Goal: Communication & Community: Answer question/provide support

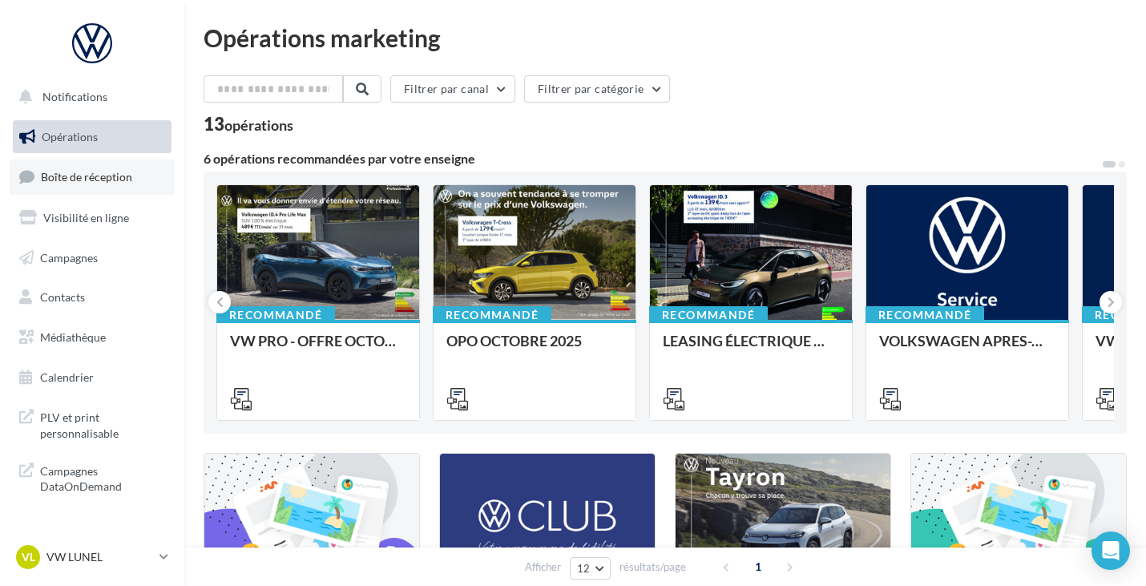
click at [128, 192] on link "Boîte de réception" at bounding box center [92, 176] width 165 height 34
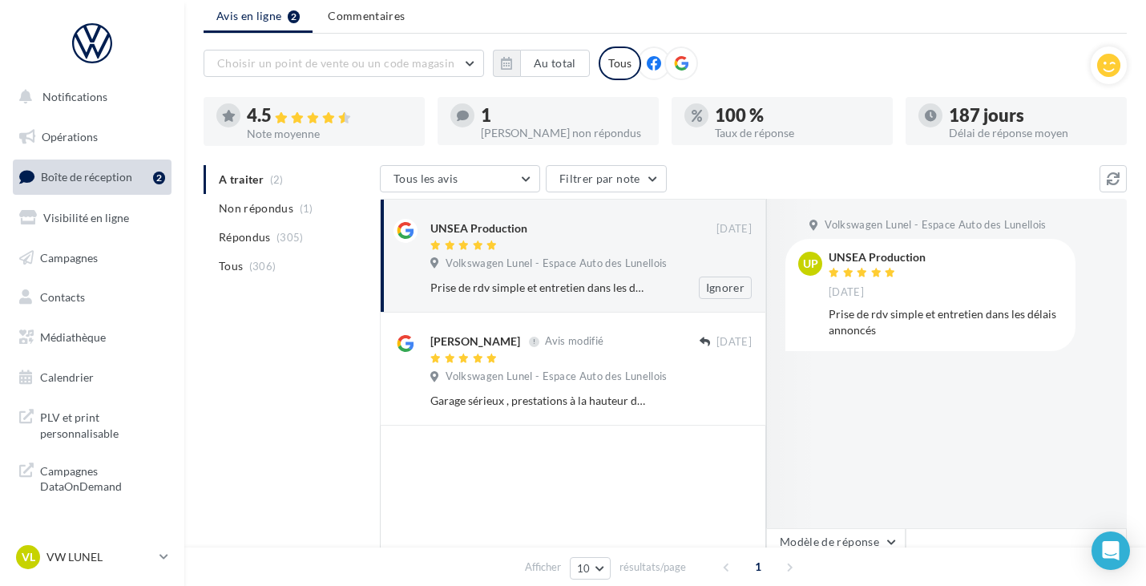
scroll to position [55, 0]
click at [288, 233] on span "(305)" at bounding box center [289, 236] width 27 height 13
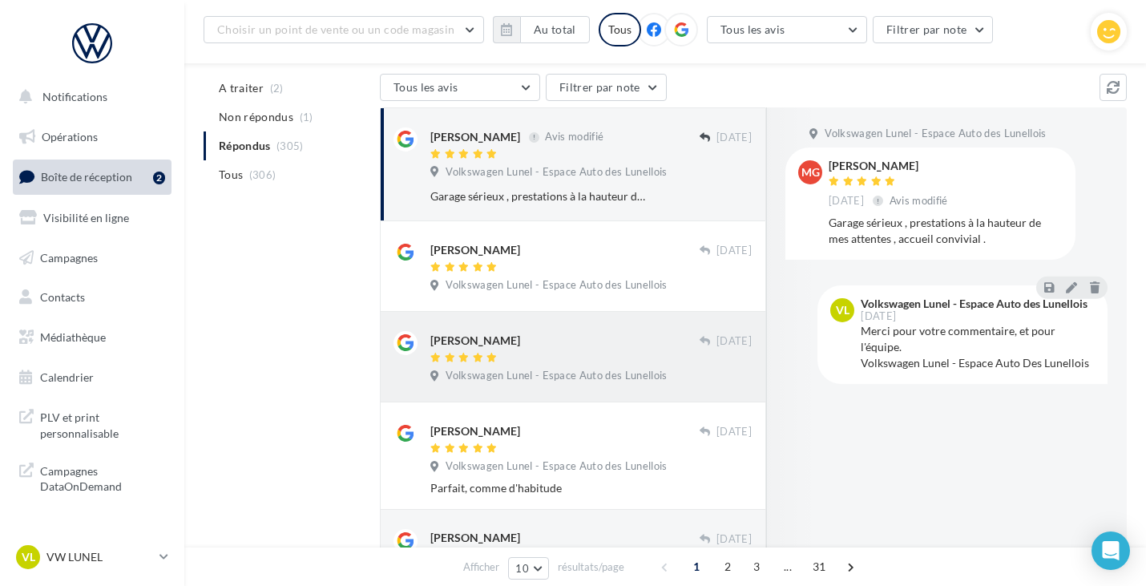
scroll to position [160, 0]
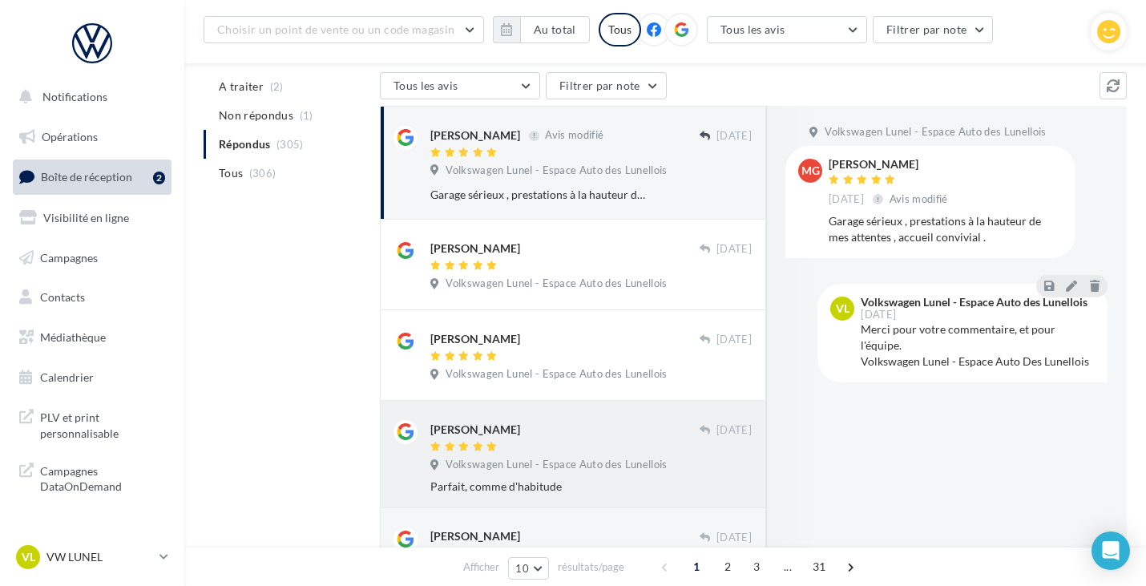
click at [623, 421] on div "[PERSON_NAME] [DATE] Volkswagen Lunel - Espace Auto des Lunellois Parfait, comm…" at bounding box center [572, 453] width 359 height 80
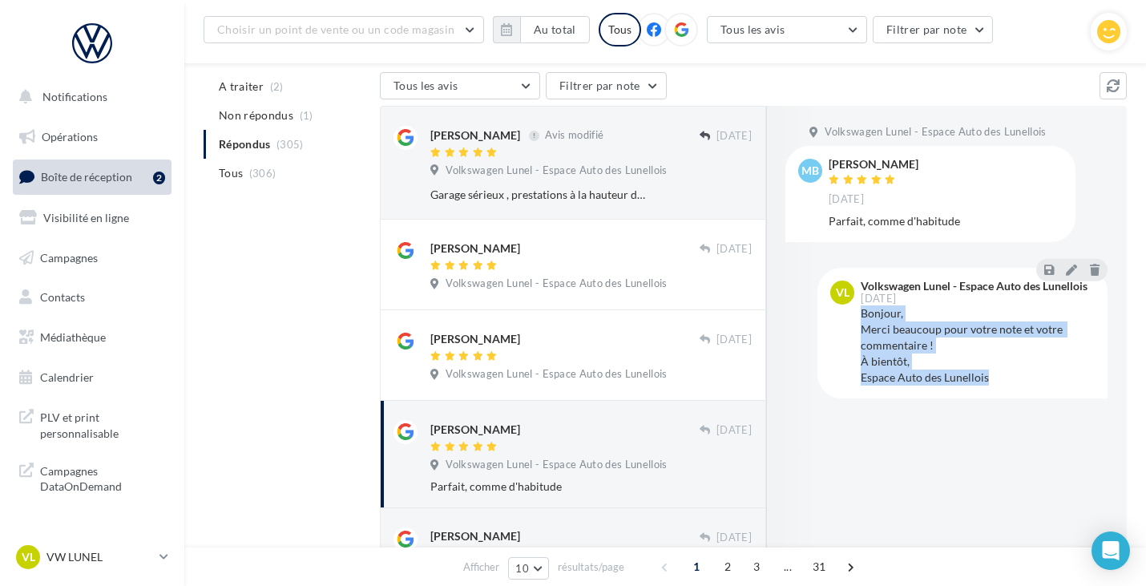
drag, startPoint x: 991, startPoint y: 374, endPoint x: 860, endPoint y: 315, distance: 144.2
click at [860, 315] on div "VL Volkswagen Lunel - Espace Auto des Lunellois [DATE] Bonjour, Merci beaucoup …" at bounding box center [962, 332] width 264 height 105
copy div "Bonjour, Merci beaucoup pour votre note et votre commentaire ! À bientôt, Espac…"
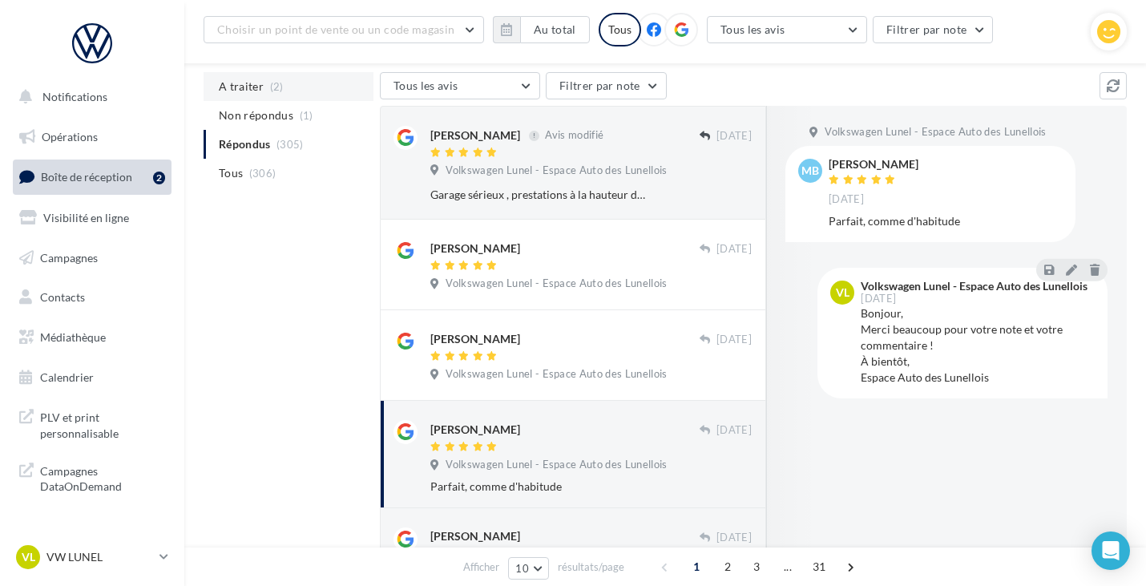
click at [295, 91] on li "A traiter (2)" at bounding box center [289, 86] width 170 height 29
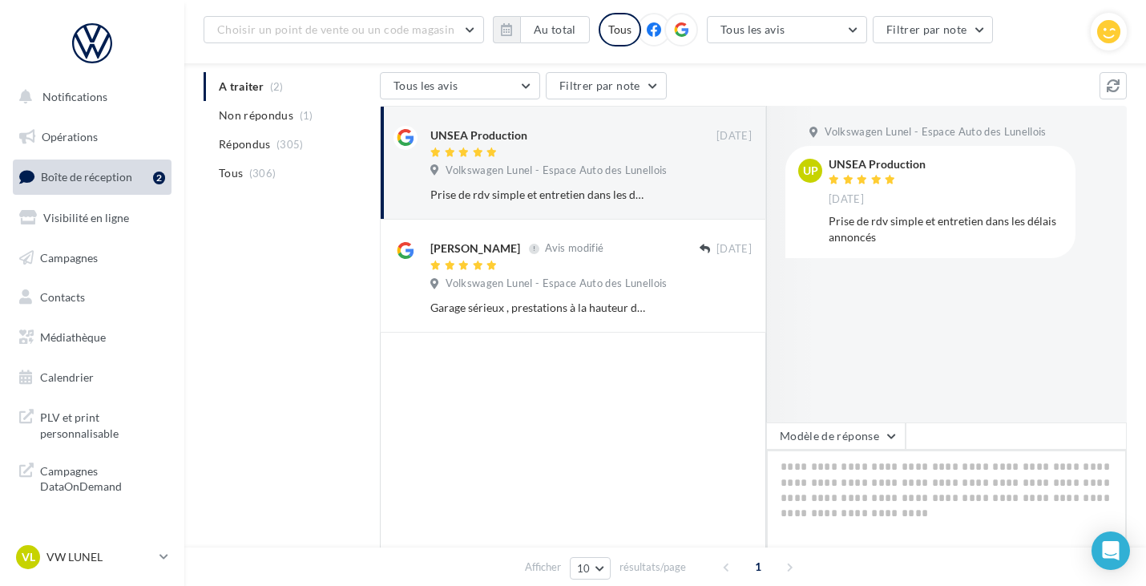
click at [865, 486] on textarea at bounding box center [946, 498] width 361 height 99
paste textarea "**********"
type textarea "**********"
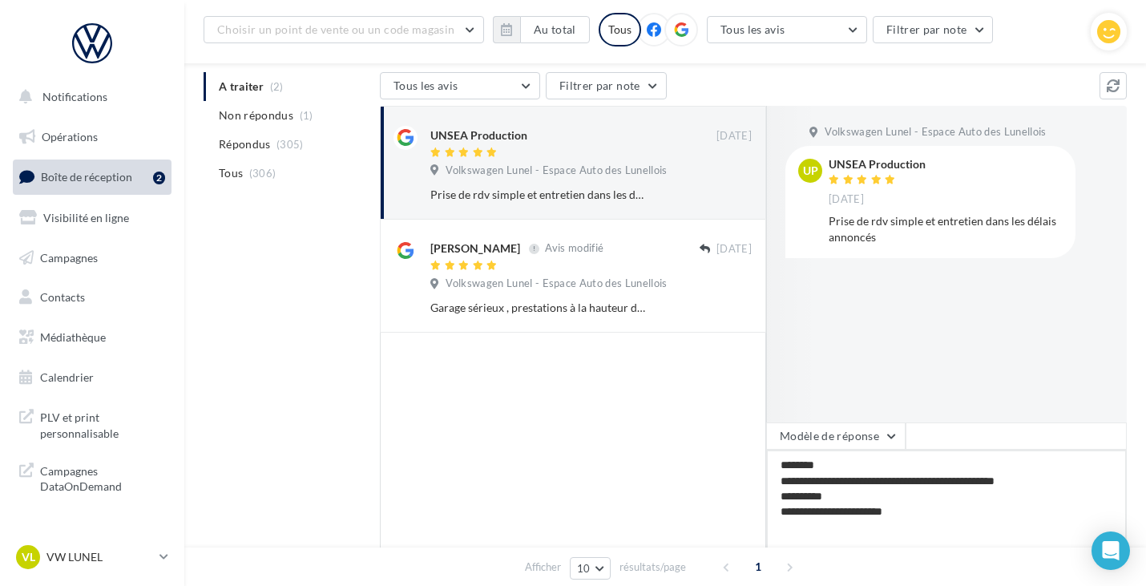
click at [865, 486] on textarea "**********" at bounding box center [946, 498] width 361 height 99
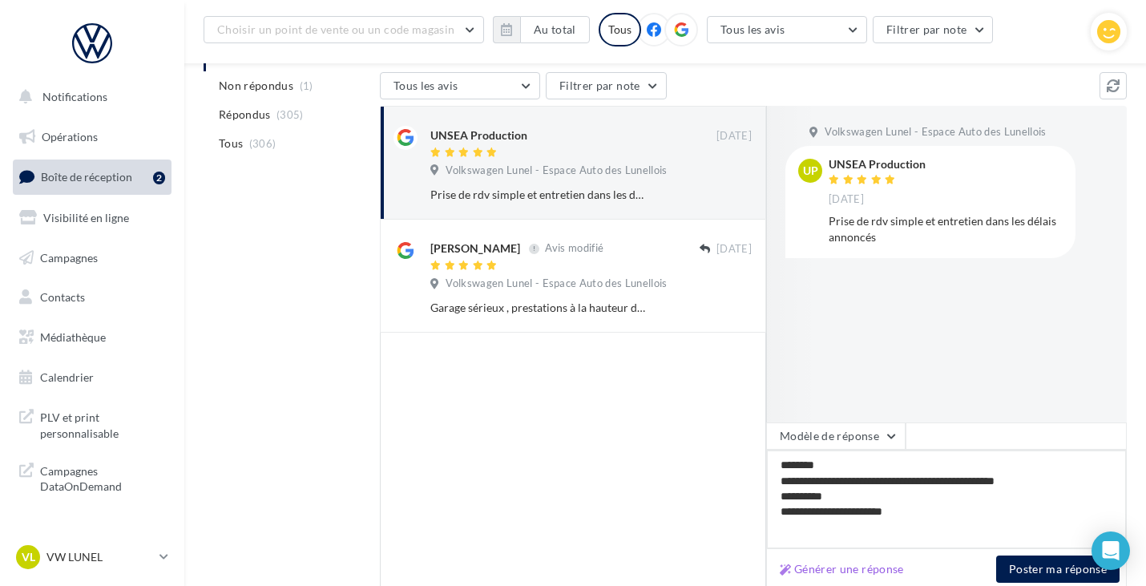
scroll to position [239, 0]
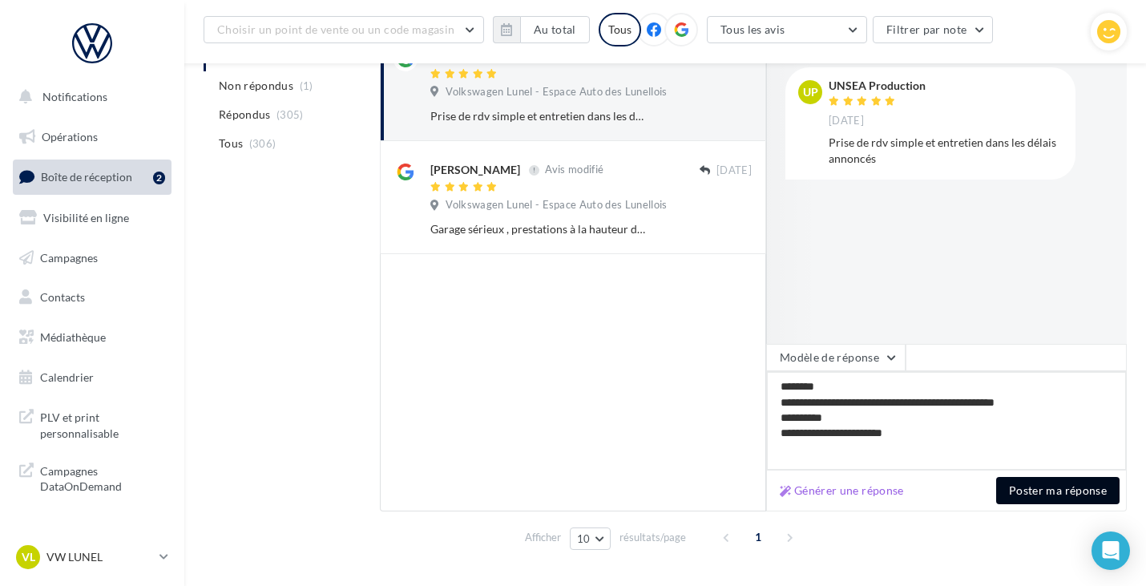
type textarea "**********"
click at [1029, 496] on button "Poster ma réponse" at bounding box center [1057, 490] width 123 height 27
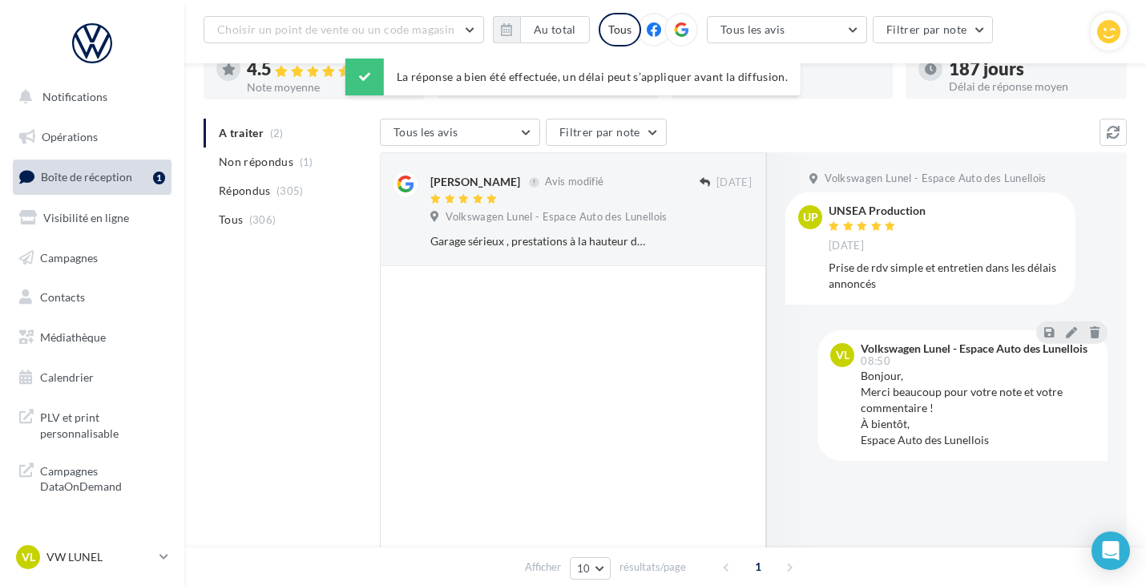
scroll to position [113, 0]
click at [595, 203] on div at bounding box center [564, 201] width 269 height 14
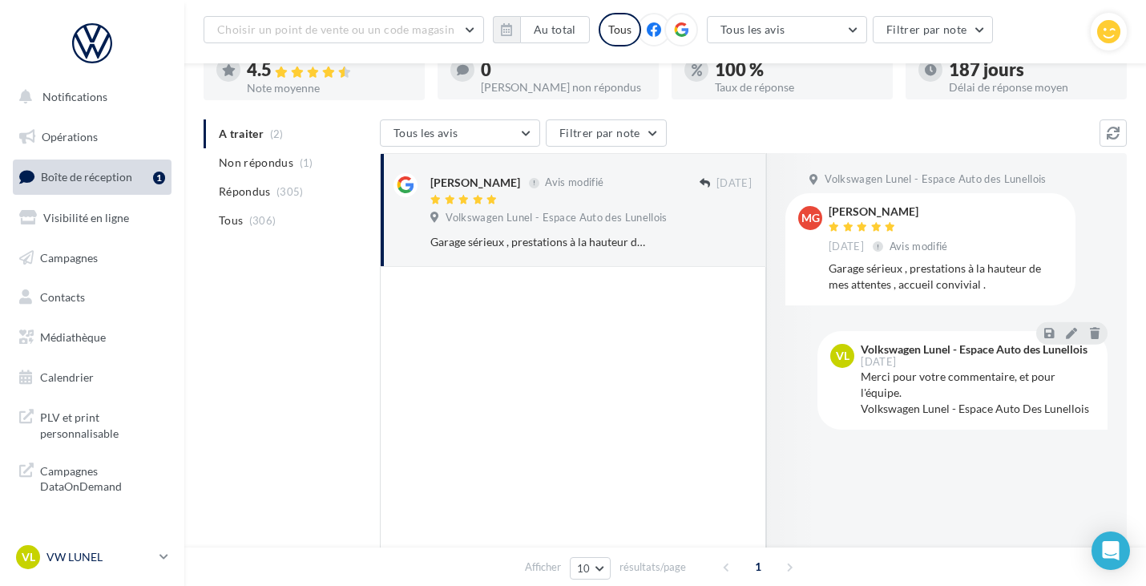
click at [138, 567] on div "VL VW LUNEL vw-lun-eli" at bounding box center [84, 557] width 137 height 24
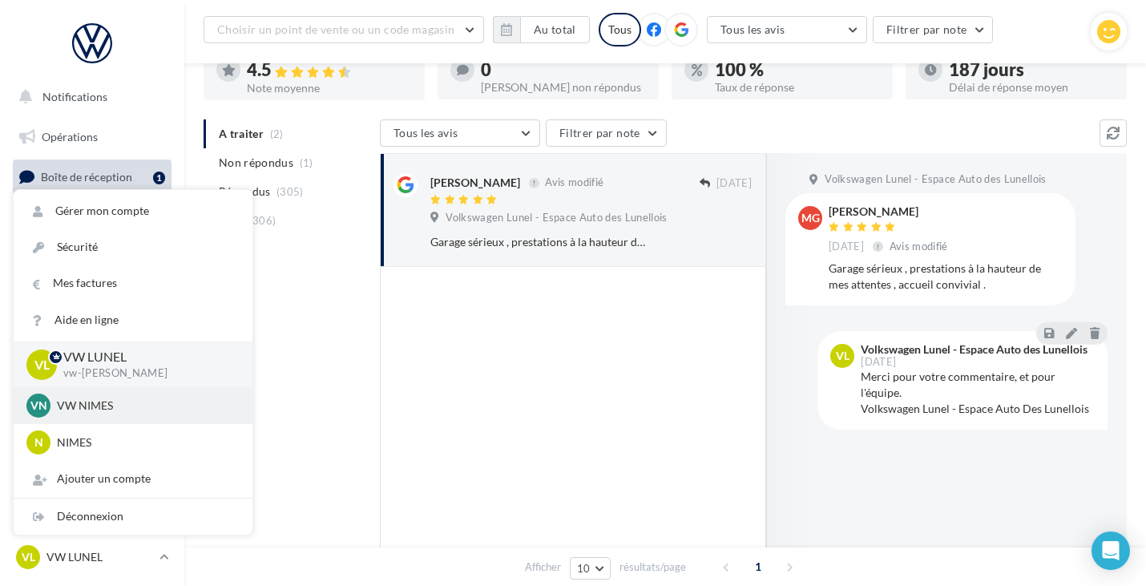
click at [121, 422] on div "VN VW NIMES vw-nim-eli" at bounding box center [133, 405] width 239 height 37
click at [103, 417] on div "VN VW NIMES vw-nim-eli" at bounding box center [132, 405] width 213 height 24
